Goal: Task Accomplishment & Management: Use online tool/utility

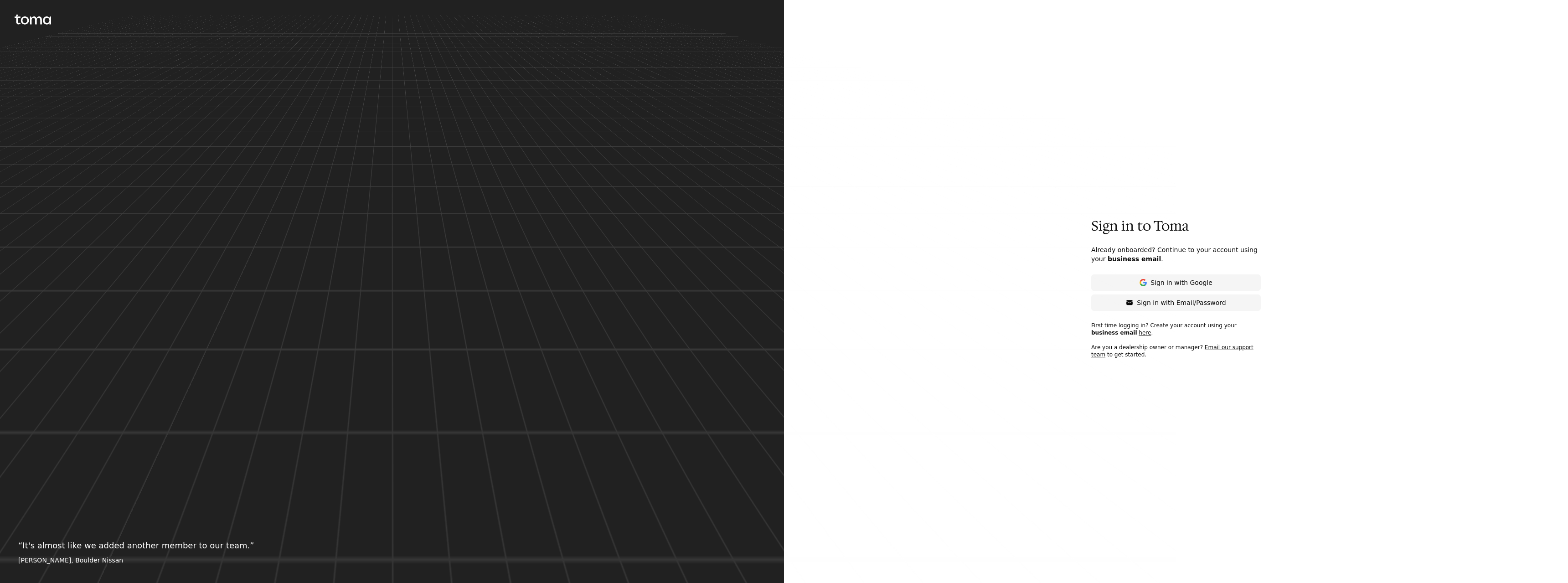
click at [1191, 302] on p "Sign in with Email/Password" at bounding box center [1181, 302] width 89 height 9
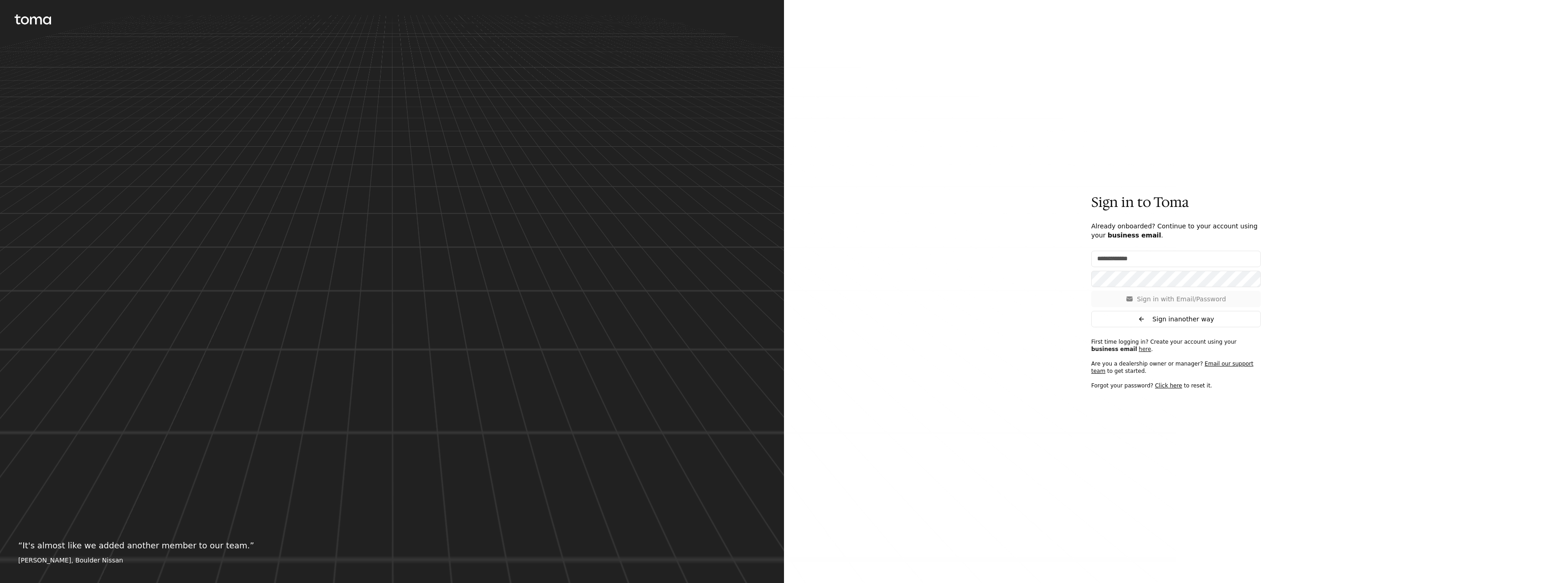
type input "**********"
click at [1171, 302] on p "Sign in with Email/Password" at bounding box center [1181, 299] width 89 height 9
click at [1141, 296] on p "Sign in with Email/Password" at bounding box center [1181, 299] width 89 height 9
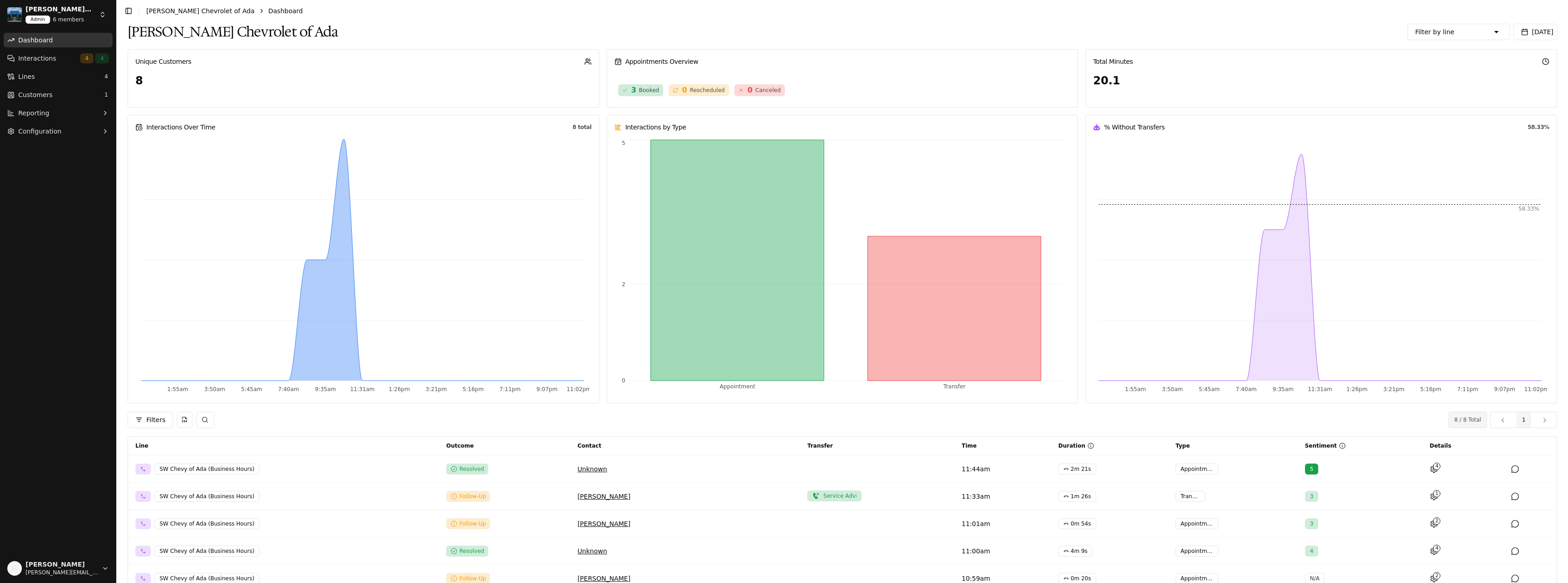
click at [102, 17] on html "[PERSON_NAME] Chevrolet of Ada Admin 6 members Dashboard Interactions 4 4 Lines…" at bounding box center [784, 292] width 1568 height 583
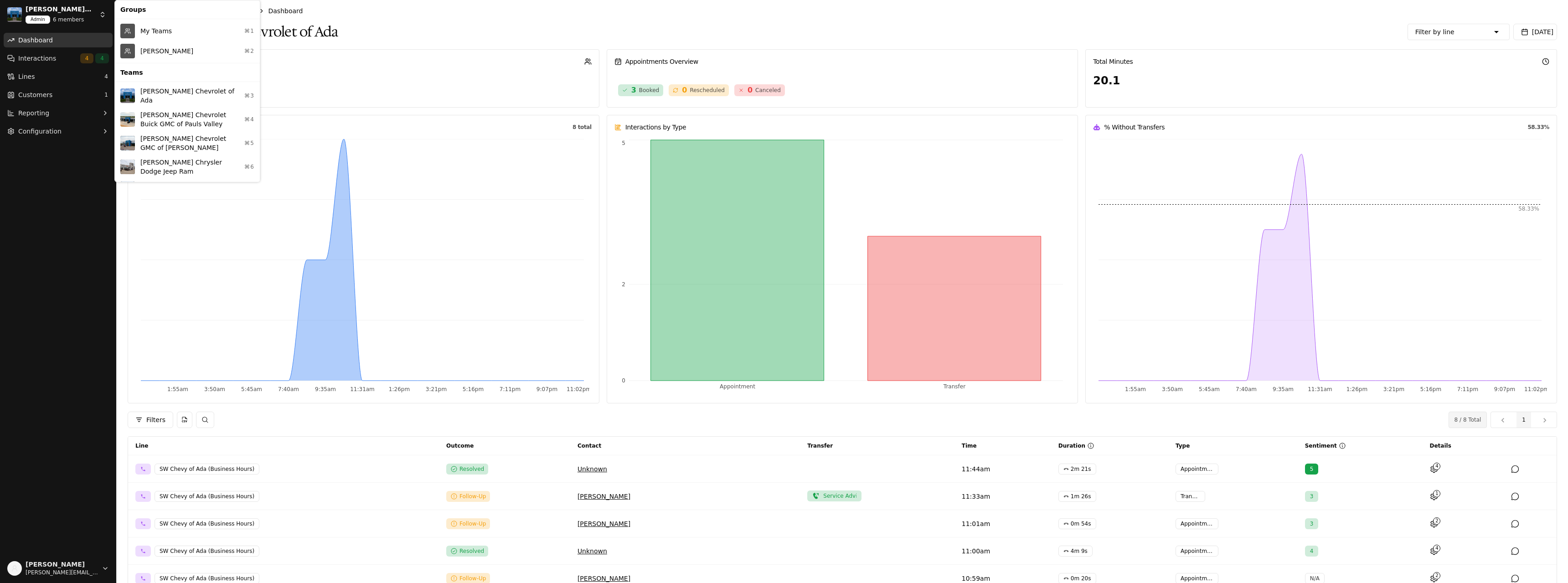
click at [150, 49] on div "[PERSON_NAME] ⌘2" at bounding box center [187, 51] width 141 height 20
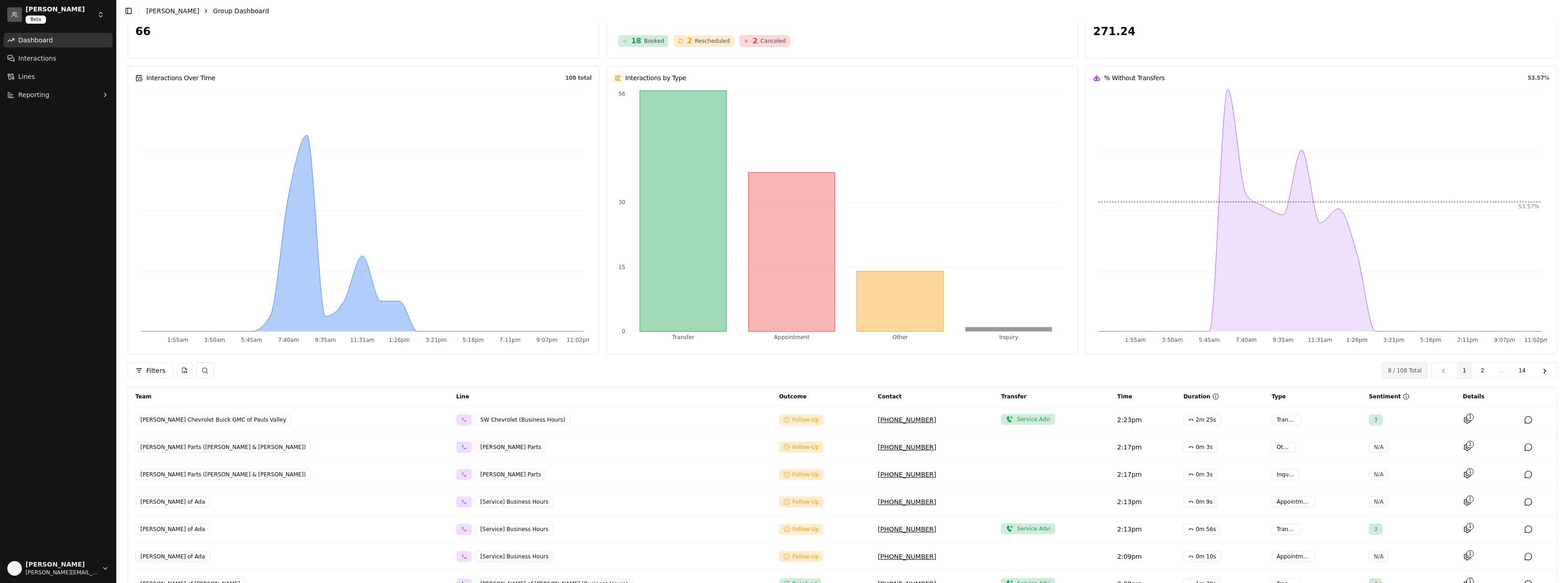
scroll to position [61, 0]
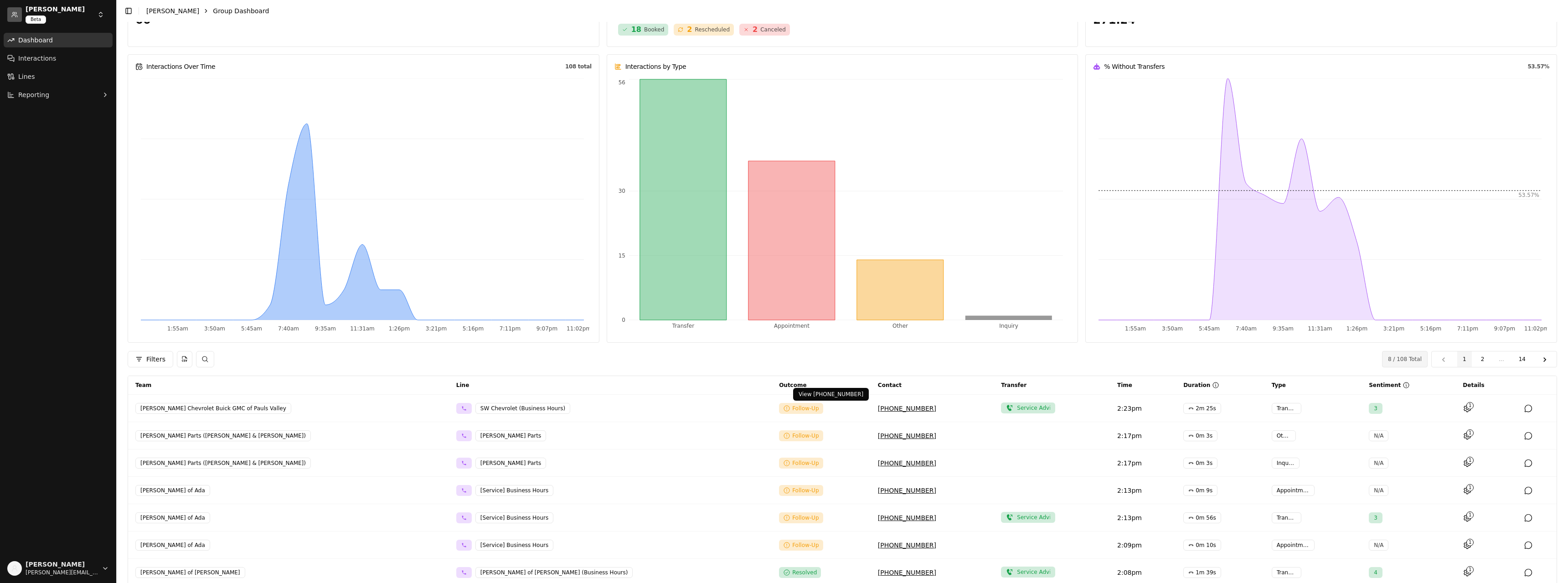
click at [878, 408] on link "[PHONE_NUMBER]" at bounding box center [907, 408] width 58 height 7
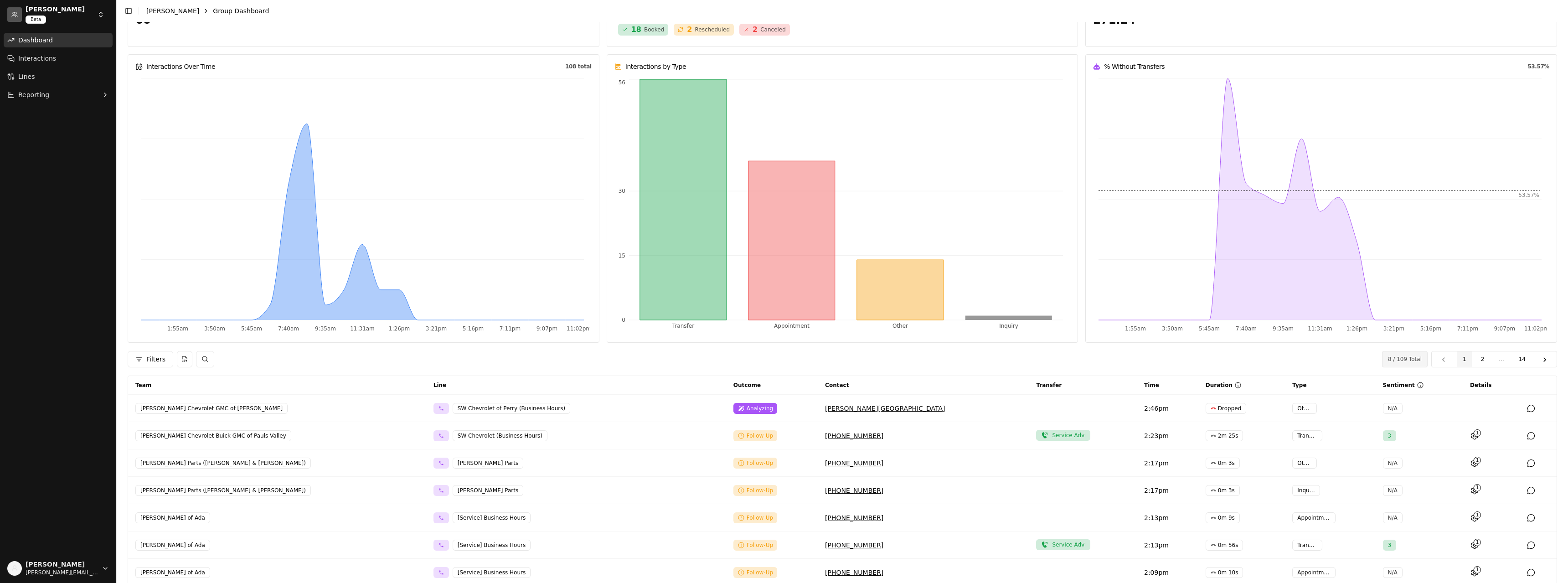
click at [1218, 435] on p "2m 25s" at bounding box center [1228, 436] width 21 height 7
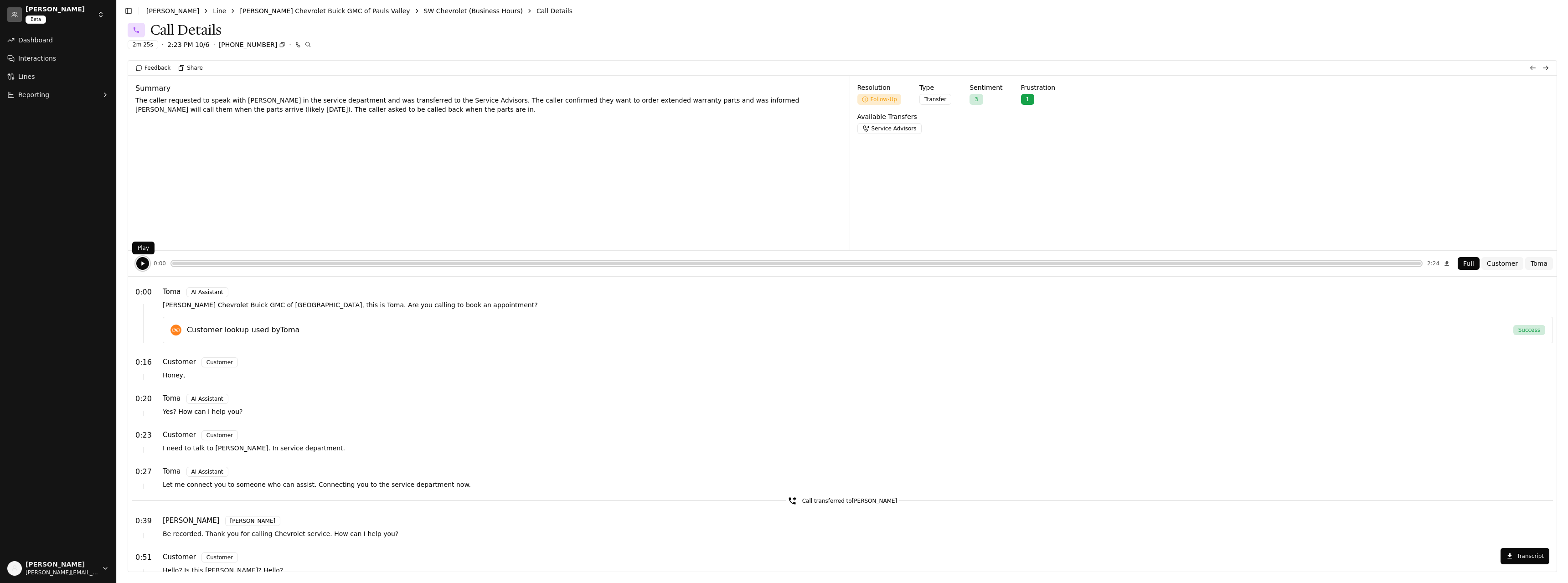
click at [141, 266] on icon "button" at bounding box center [142, 264] width 7 height 7
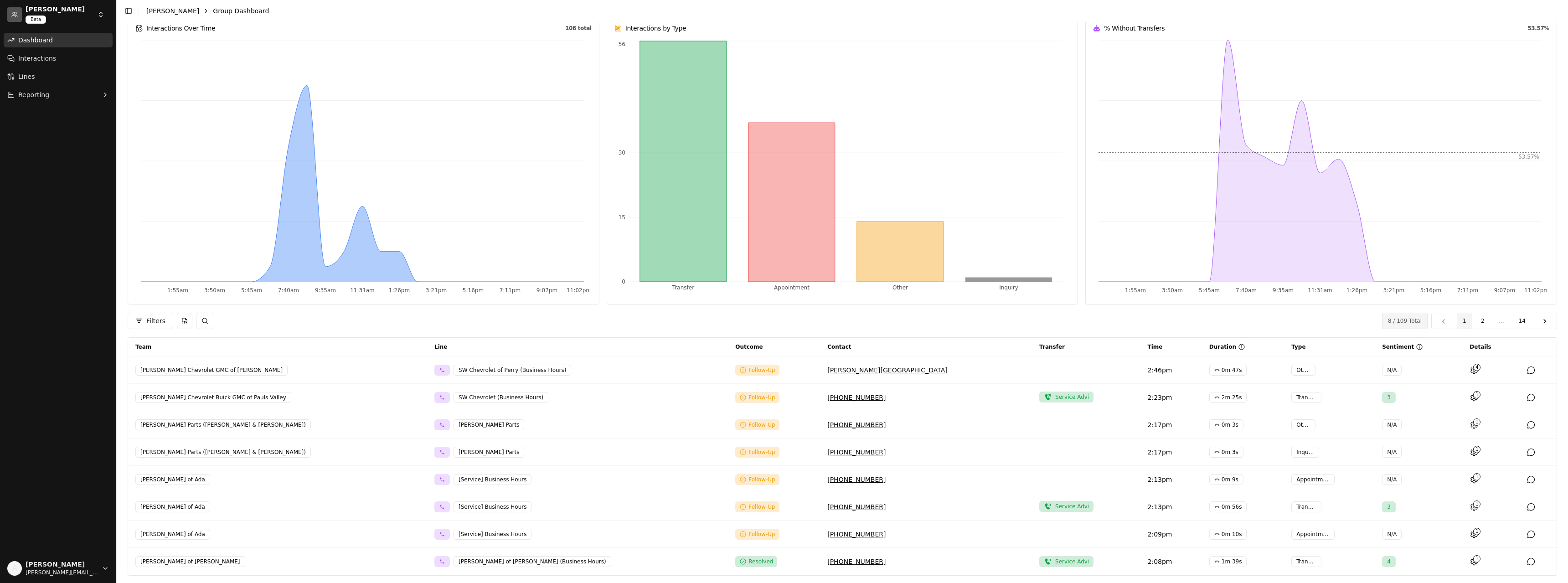
scroll to position [101, 0]
click at [1540, 315] on icon at bounding box center [1544, 319] width 9 height 9
